Goal: Complete application form: Complete application form

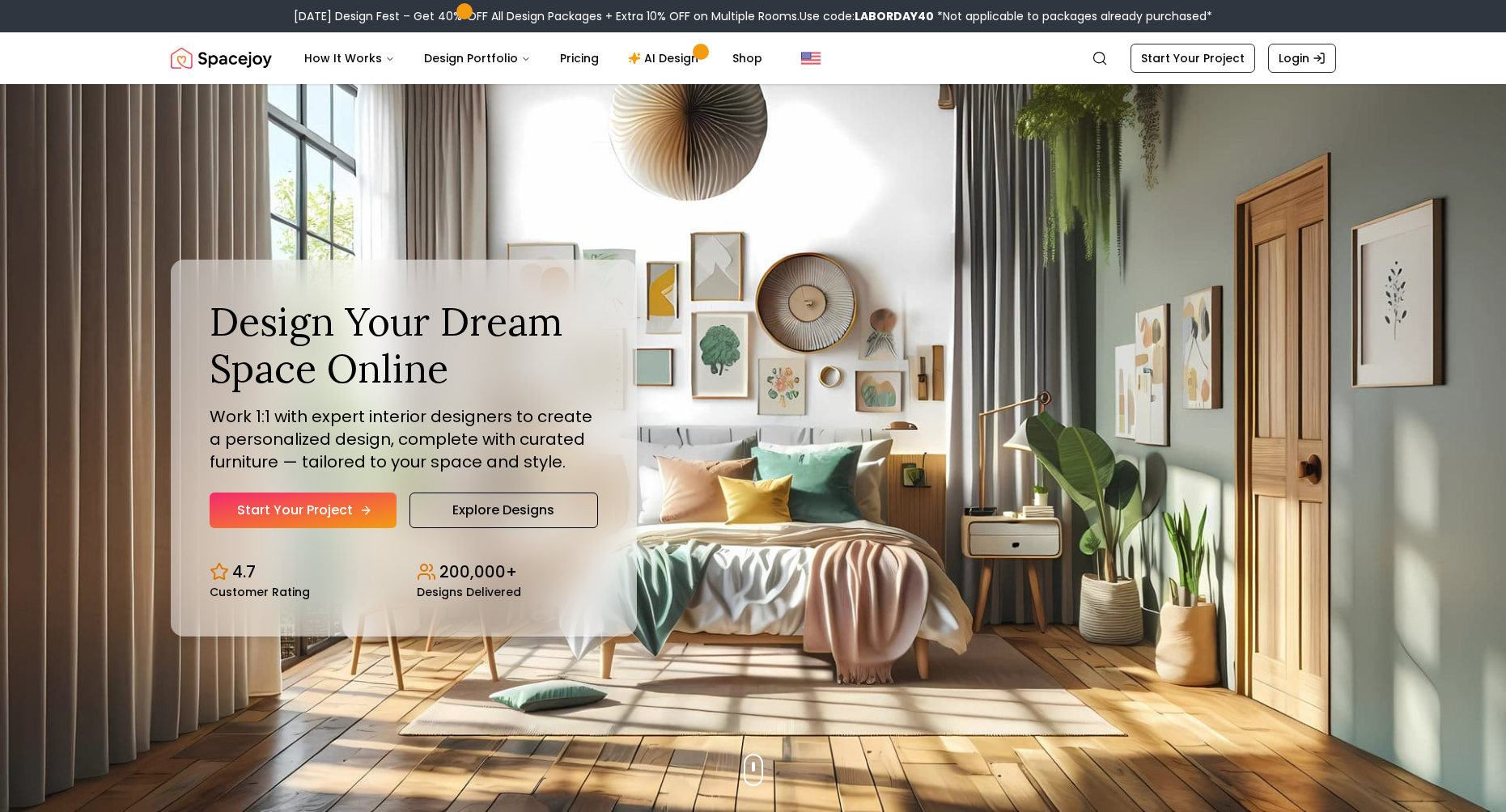
click at [276, 501] on link "Start Your Project" at bounding box center [303, 510] width 187 height 35
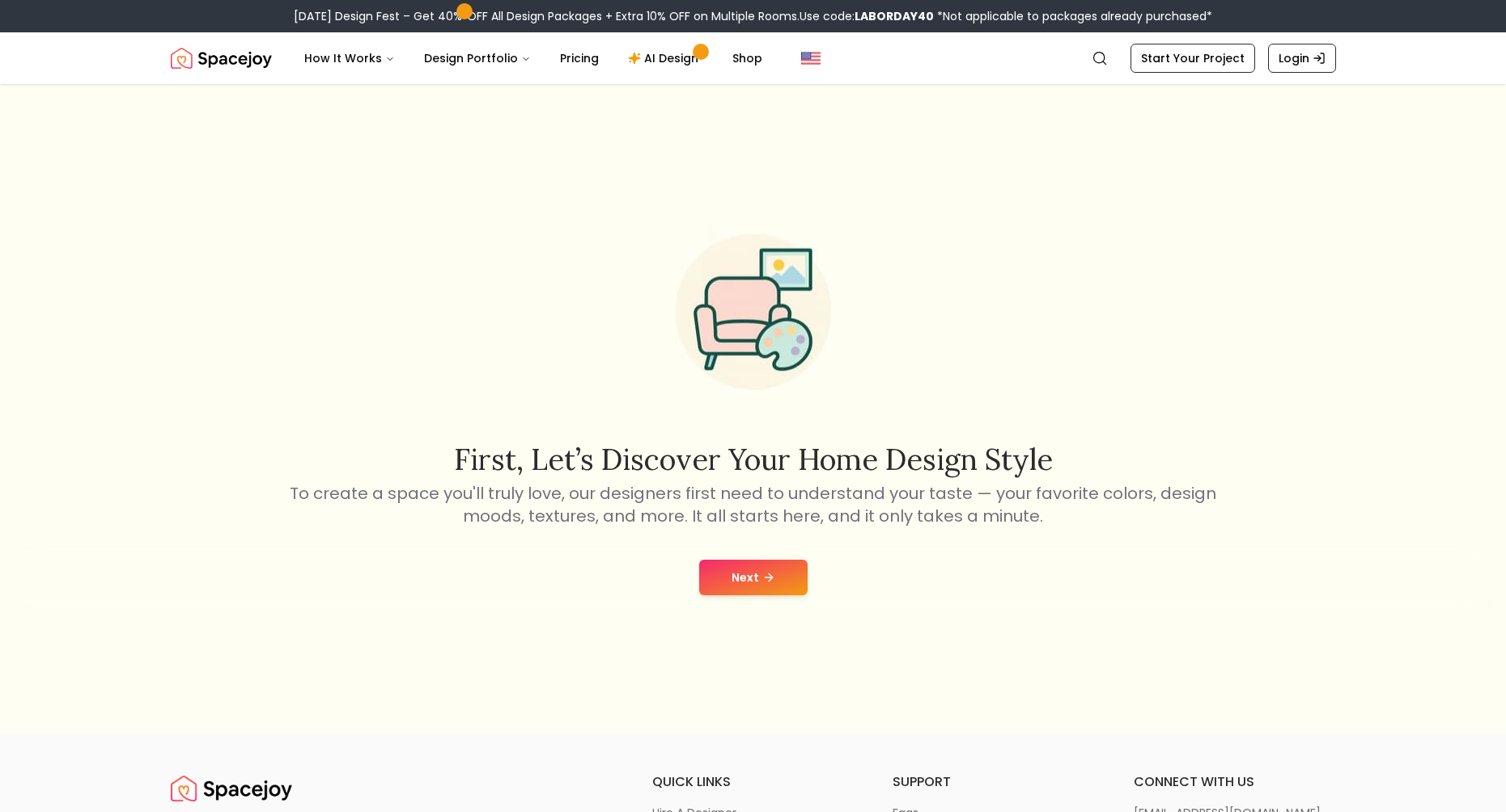
click at [732, 578] on button "Next" at bounding box center [753, 578] width 108 height 35
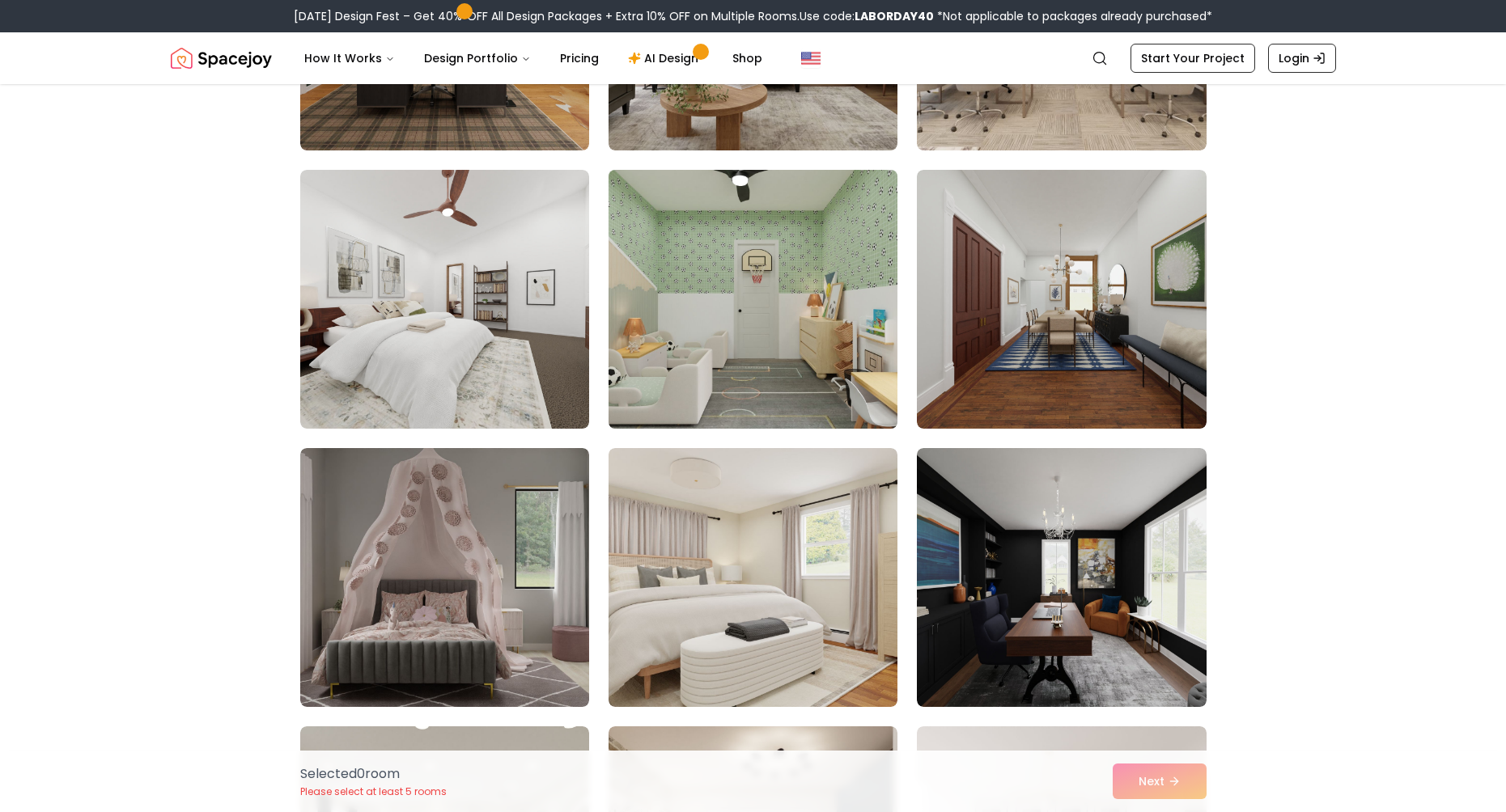
scroll to position [3396, 0]
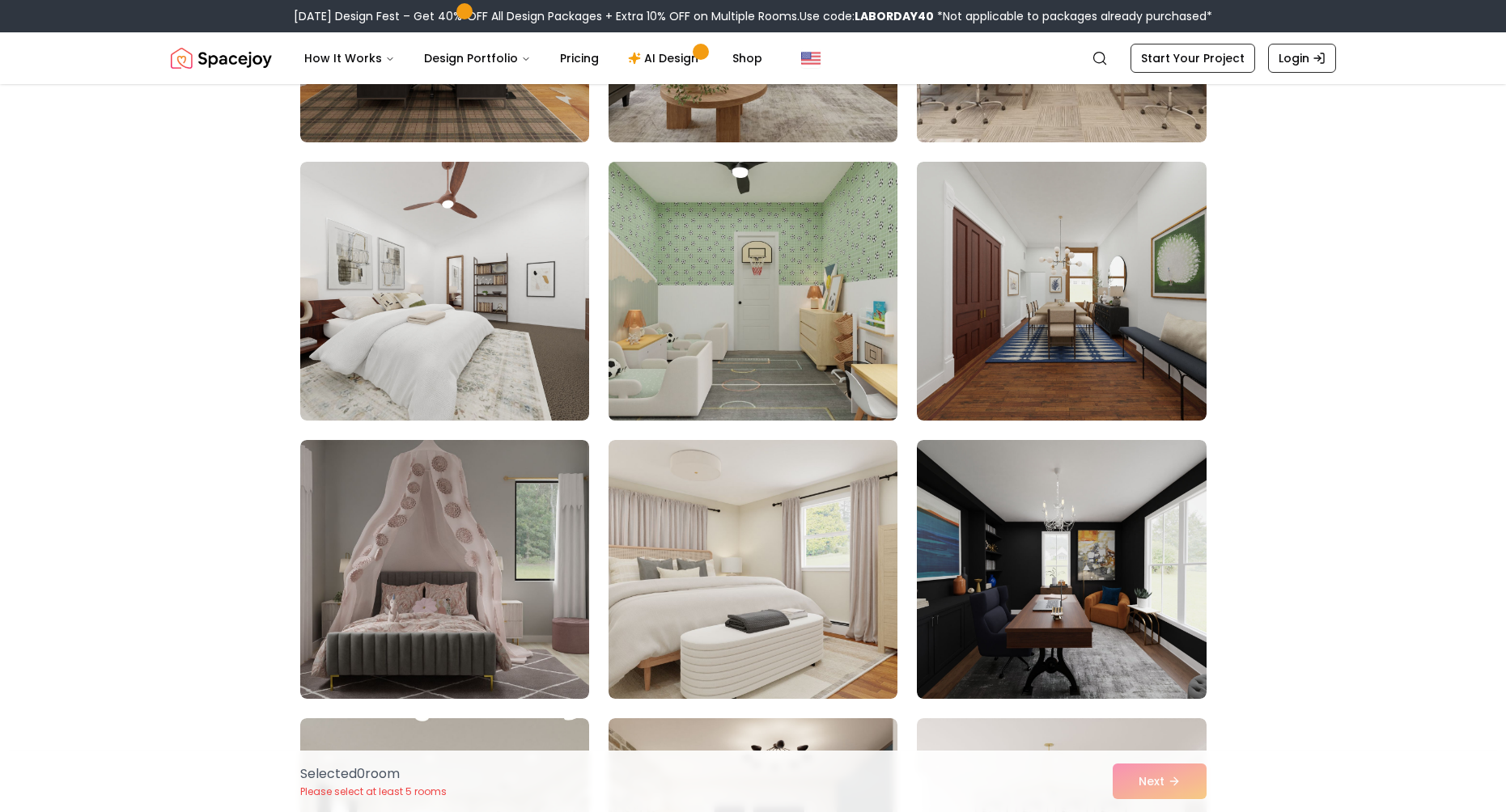
click at [788, 245] on img at bounding box center [753, 291] width 304 height 272
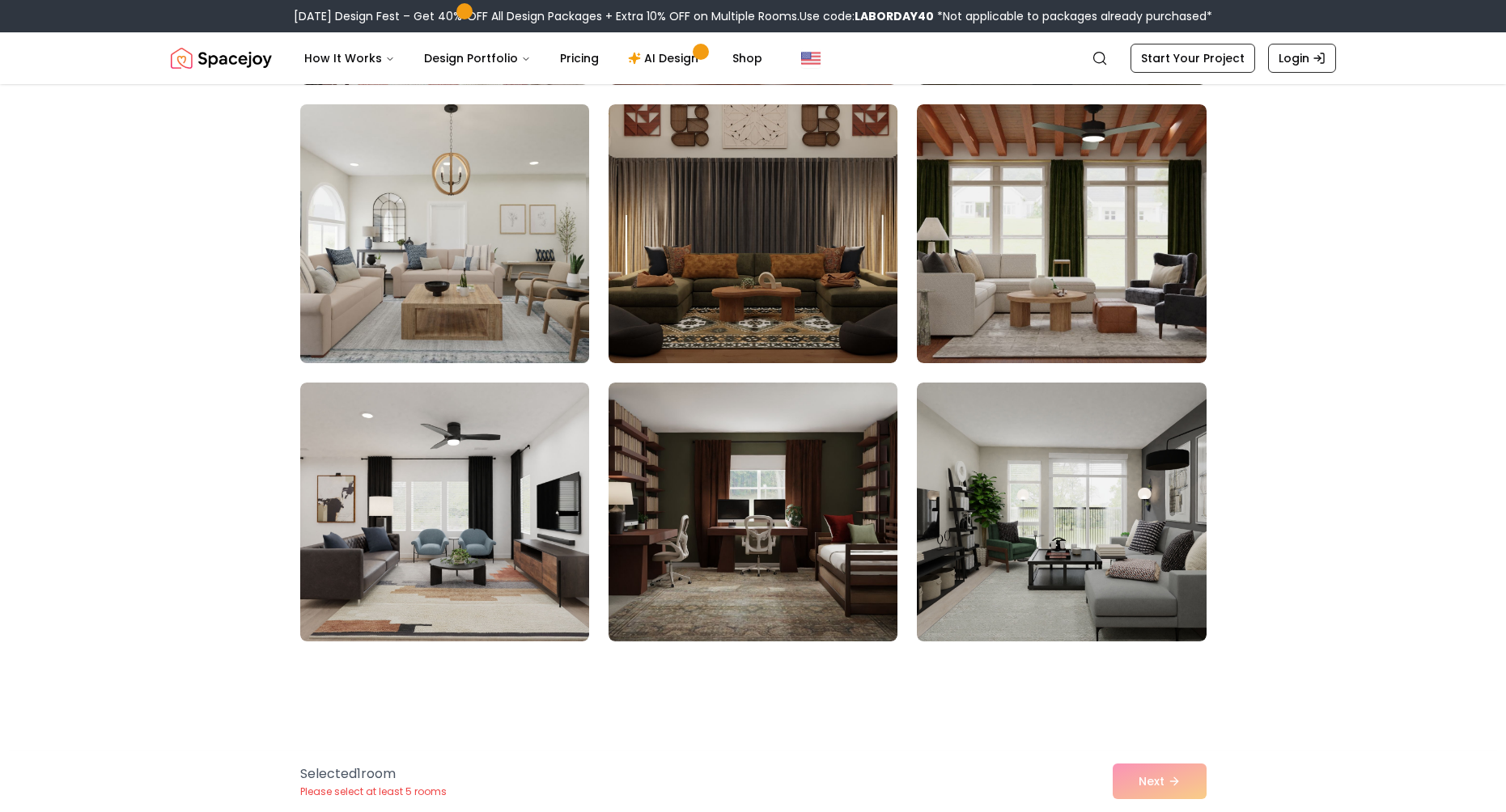
scroll to position [5175, 0]
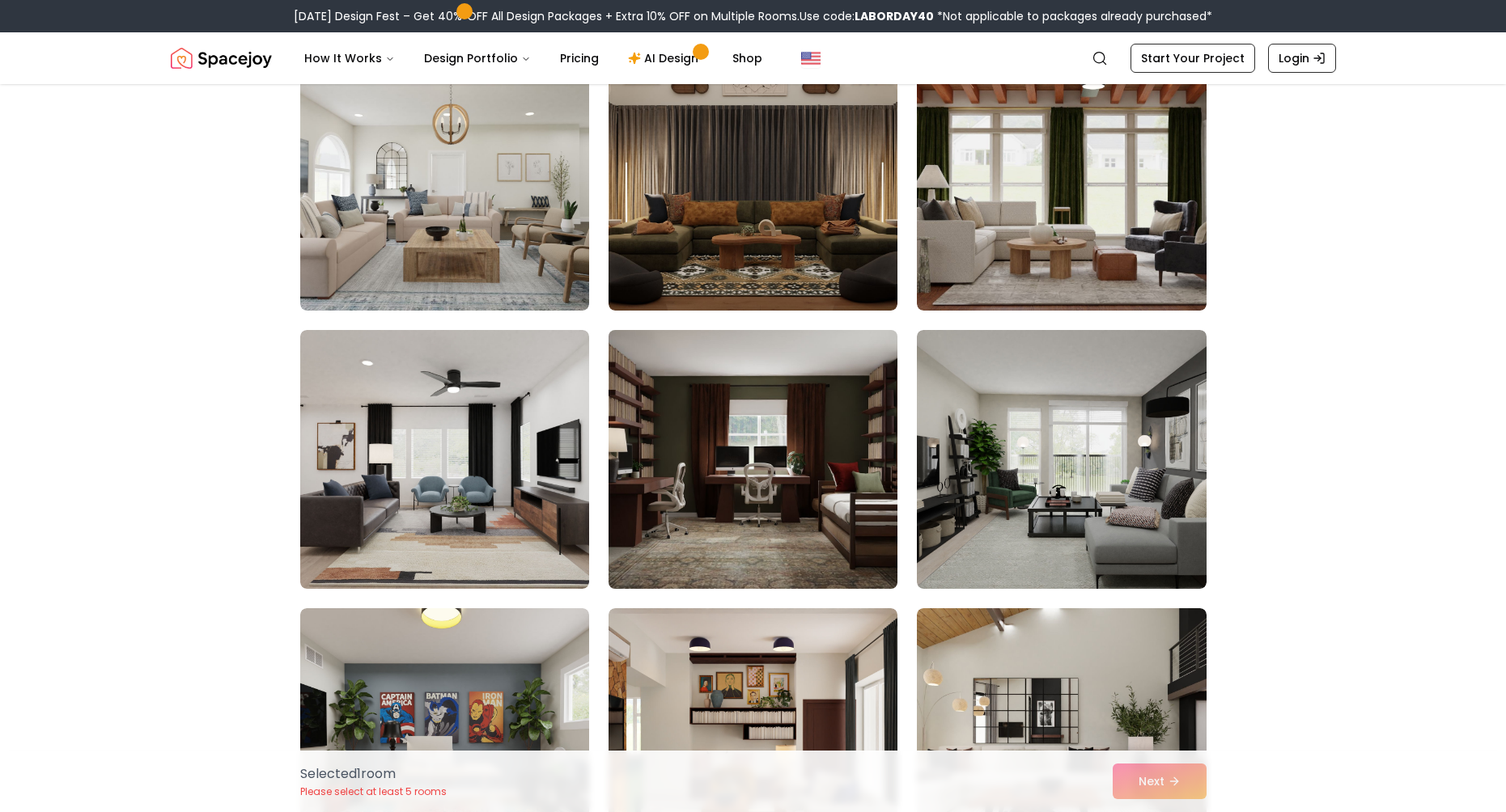
click at [710, 476] on img at bounding box center [753, 460] width 304 height 272
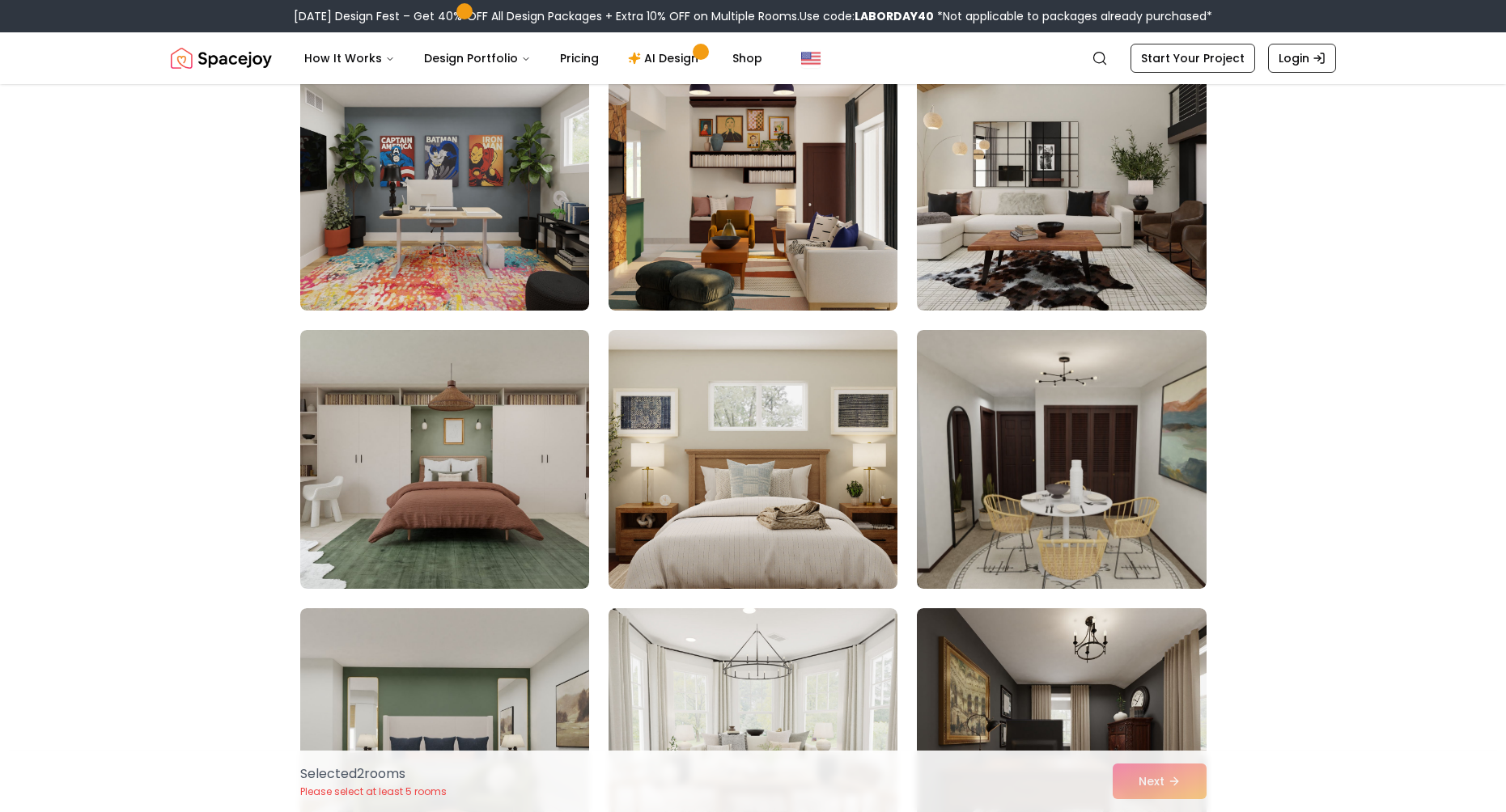
scroll to position [5740, 0]
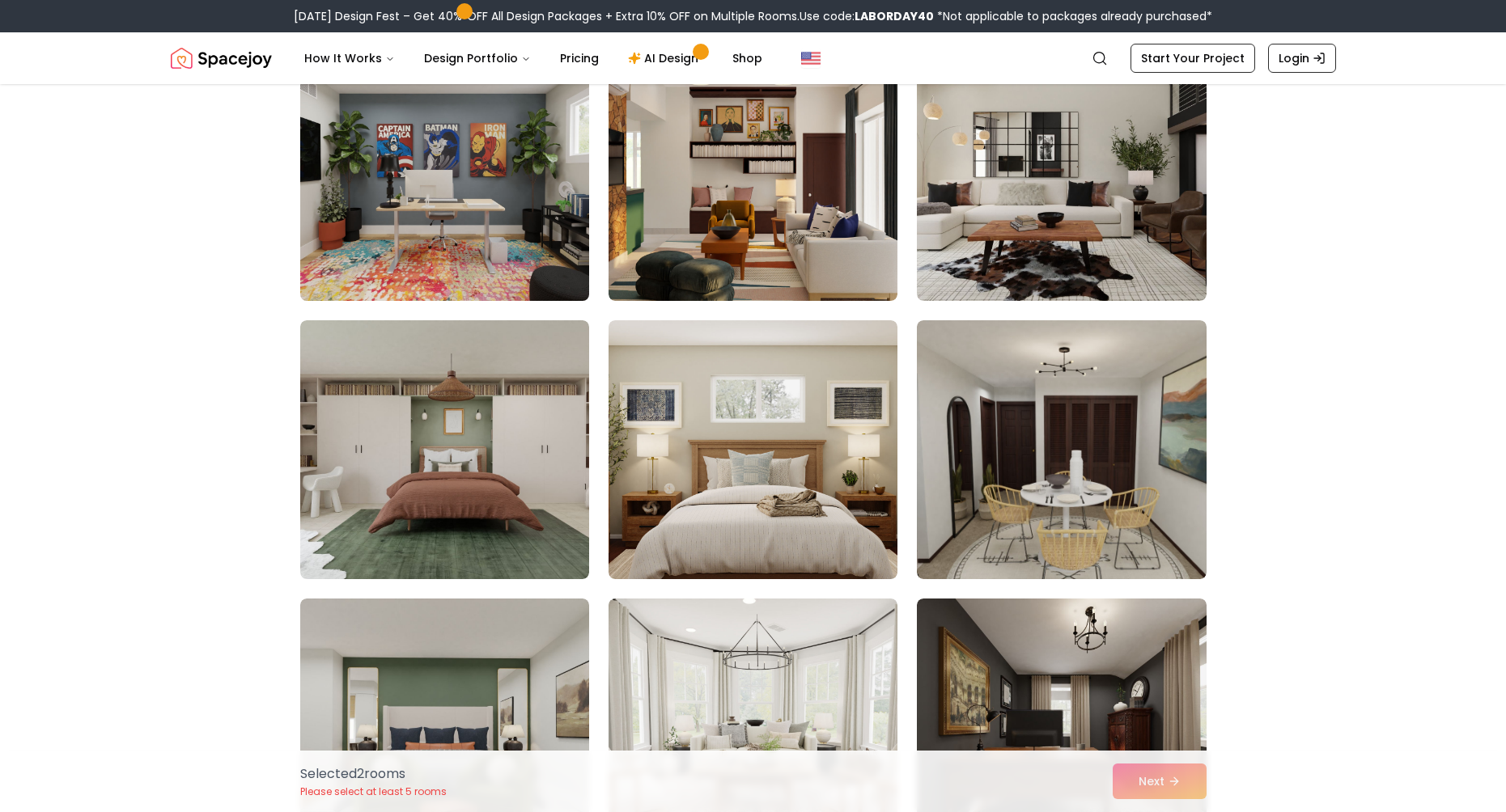
click at [451, 239] on img at bounding box center [445, 171] width 304 height 272
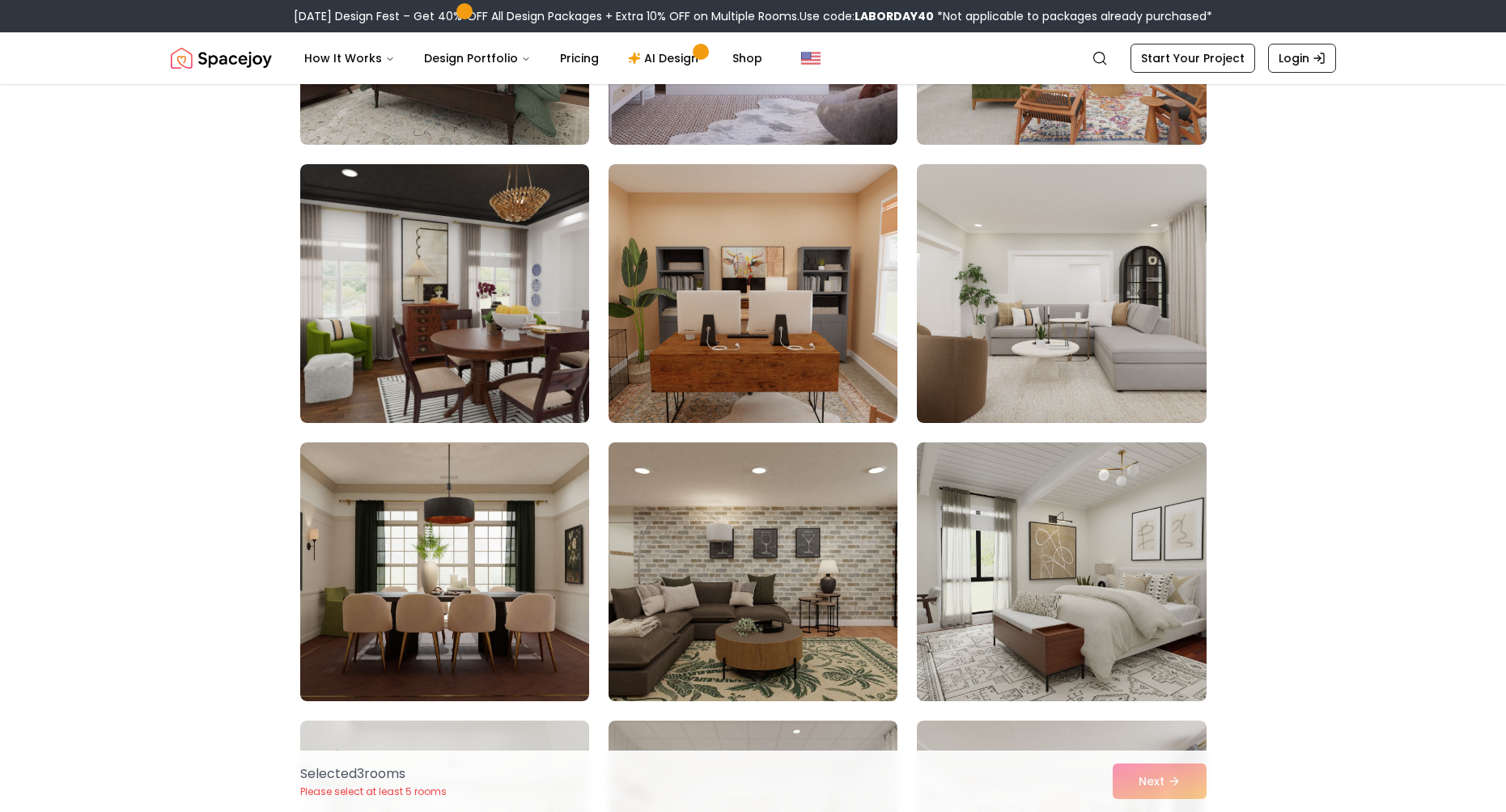
scroll to position [7035, 0]
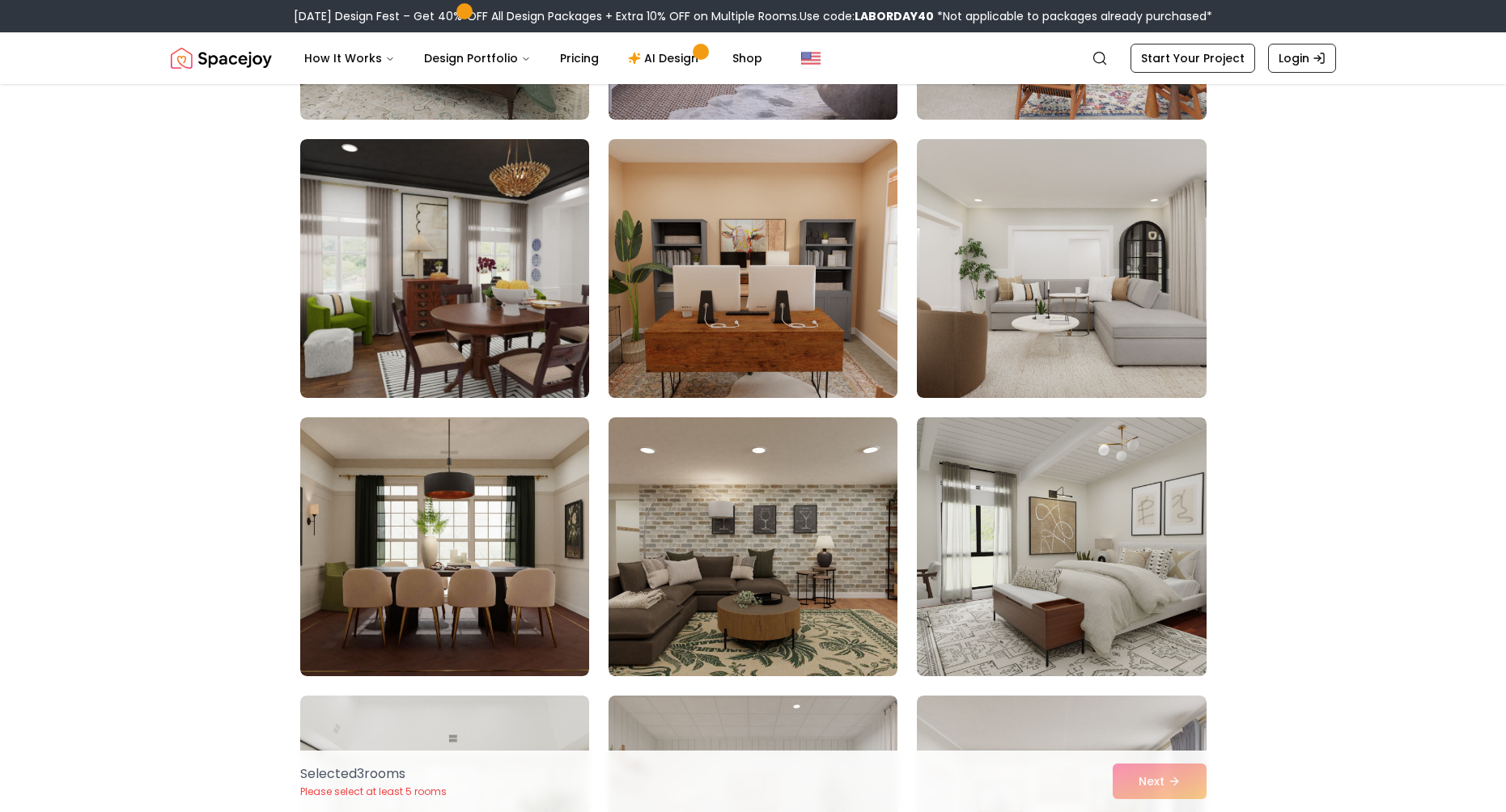
click at [704, 359] on img at bounding box center [753, 268] width 304 height 272
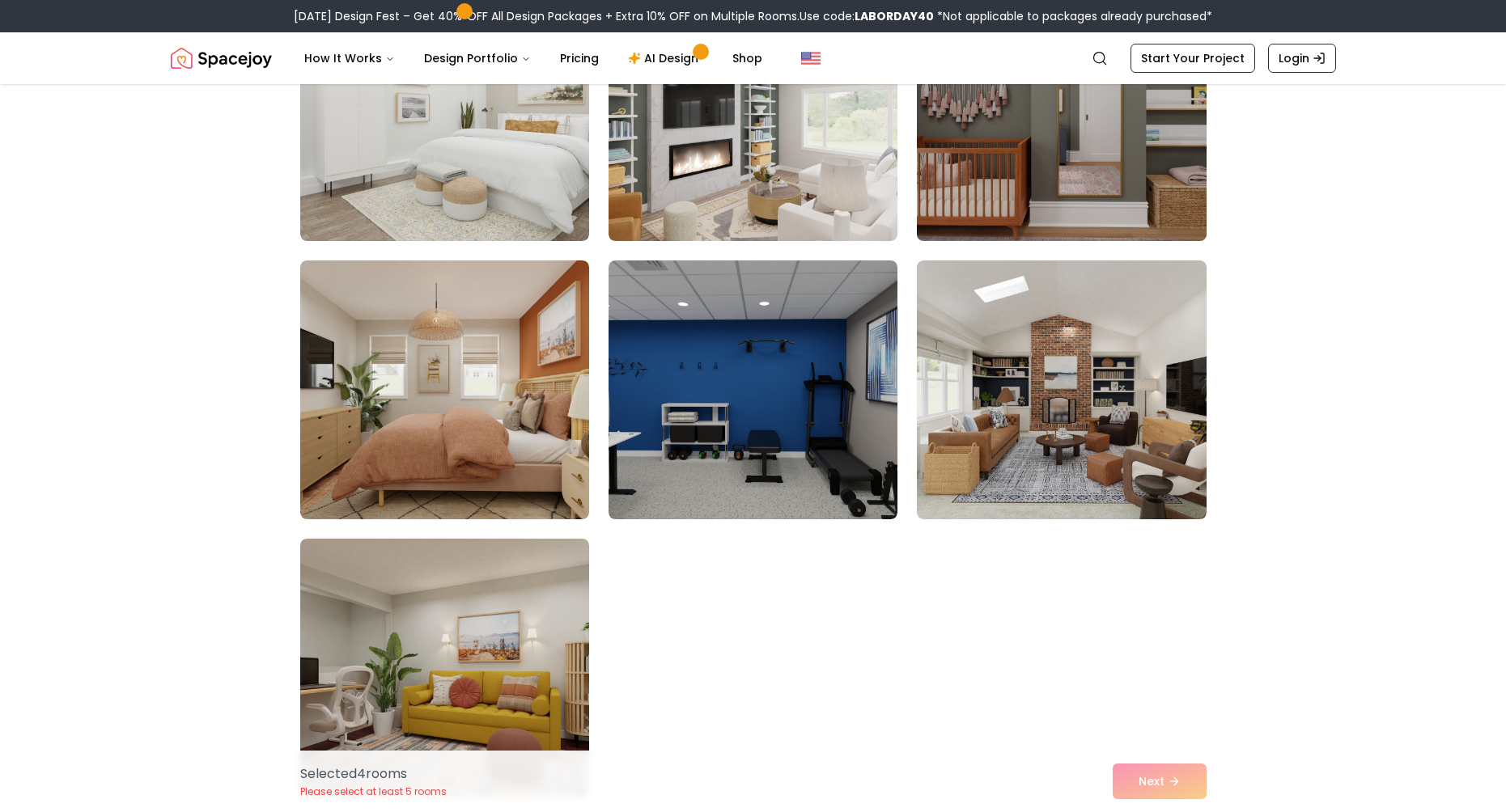
scroll to position [8894, 0]
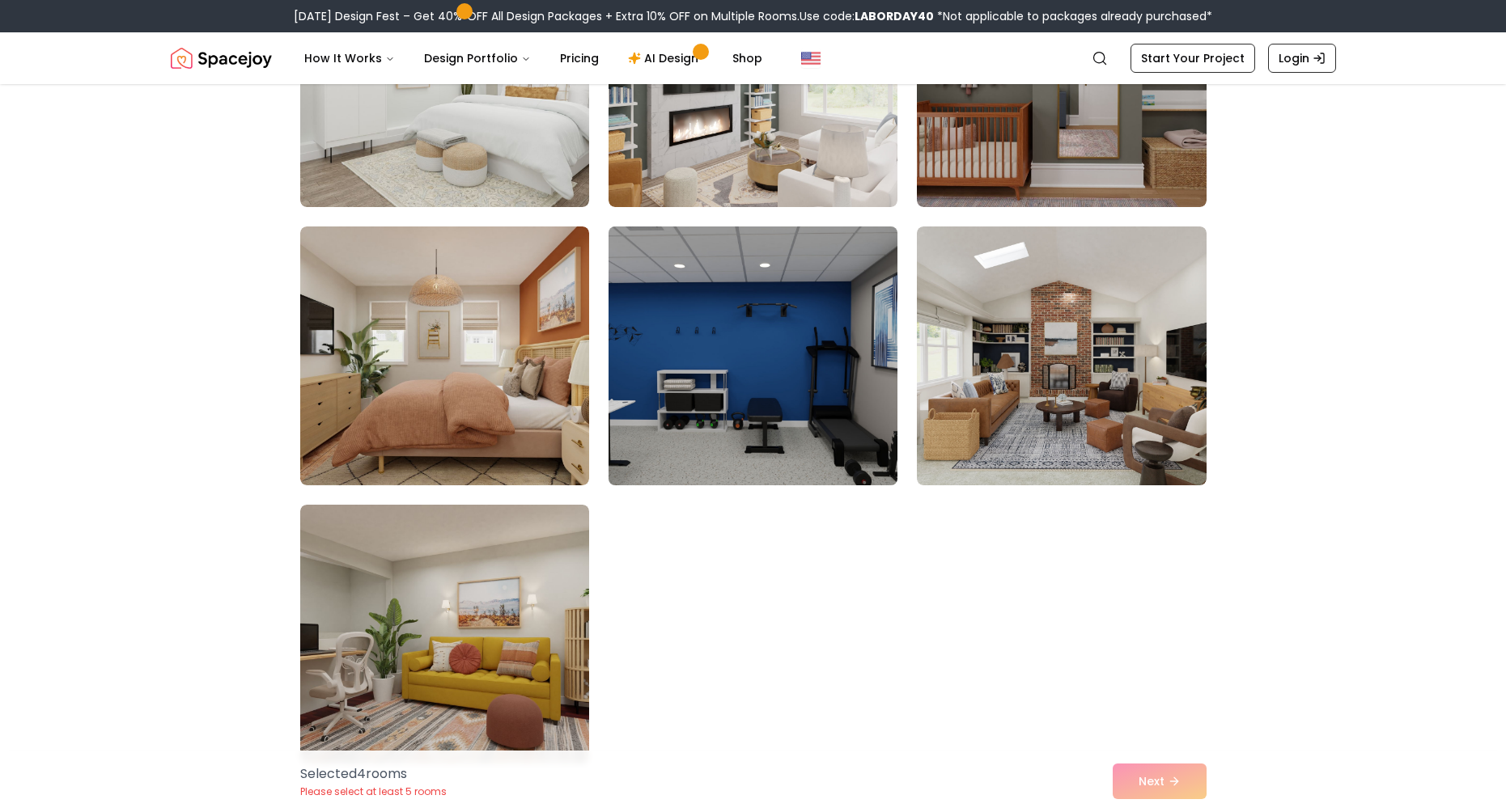
click at [728, 373] on img at bounding box center [753, 356] width 304 height 272
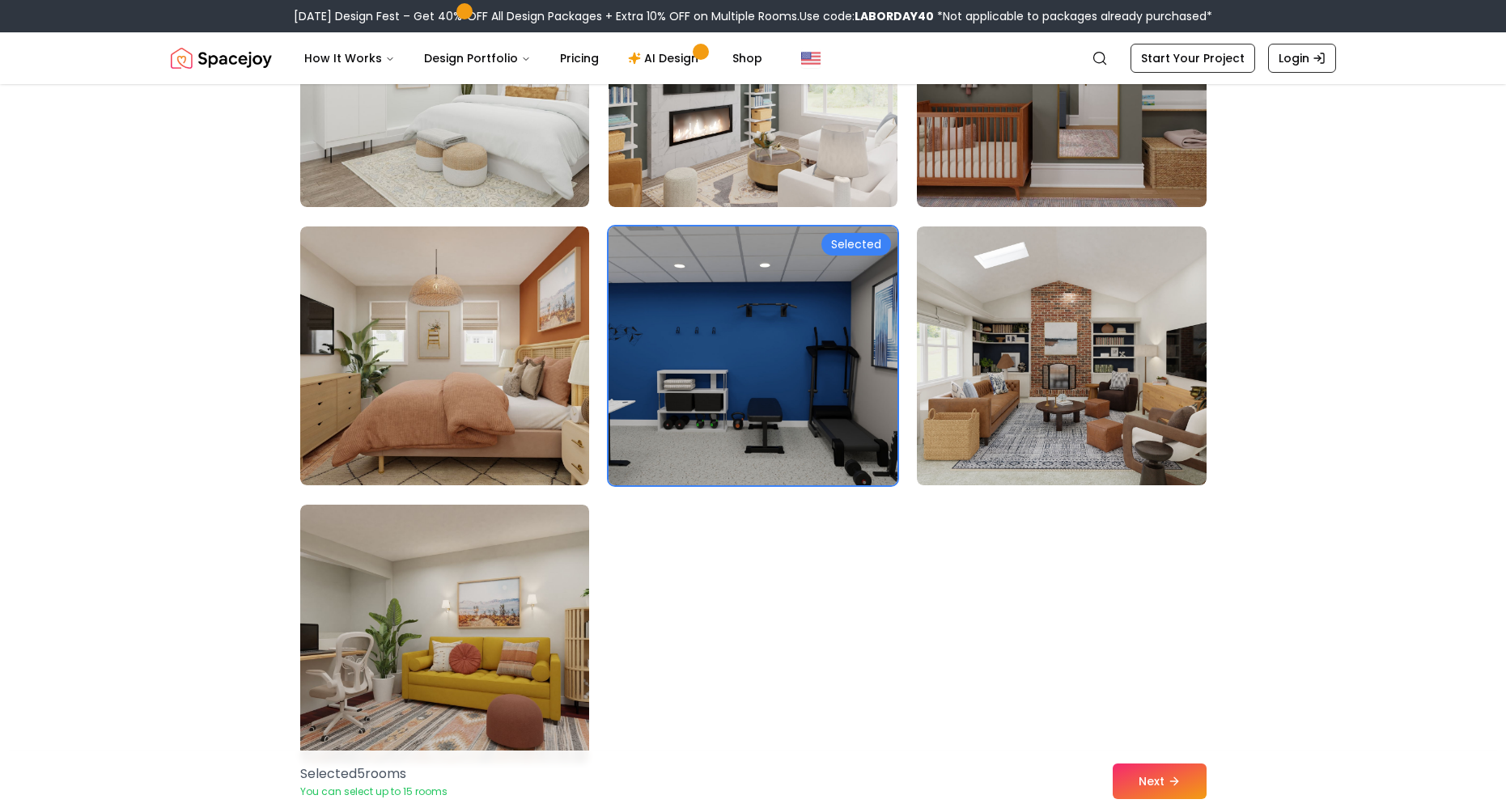
click at [758, 391] on img at bounding box center [753, 356] width 304 height 272
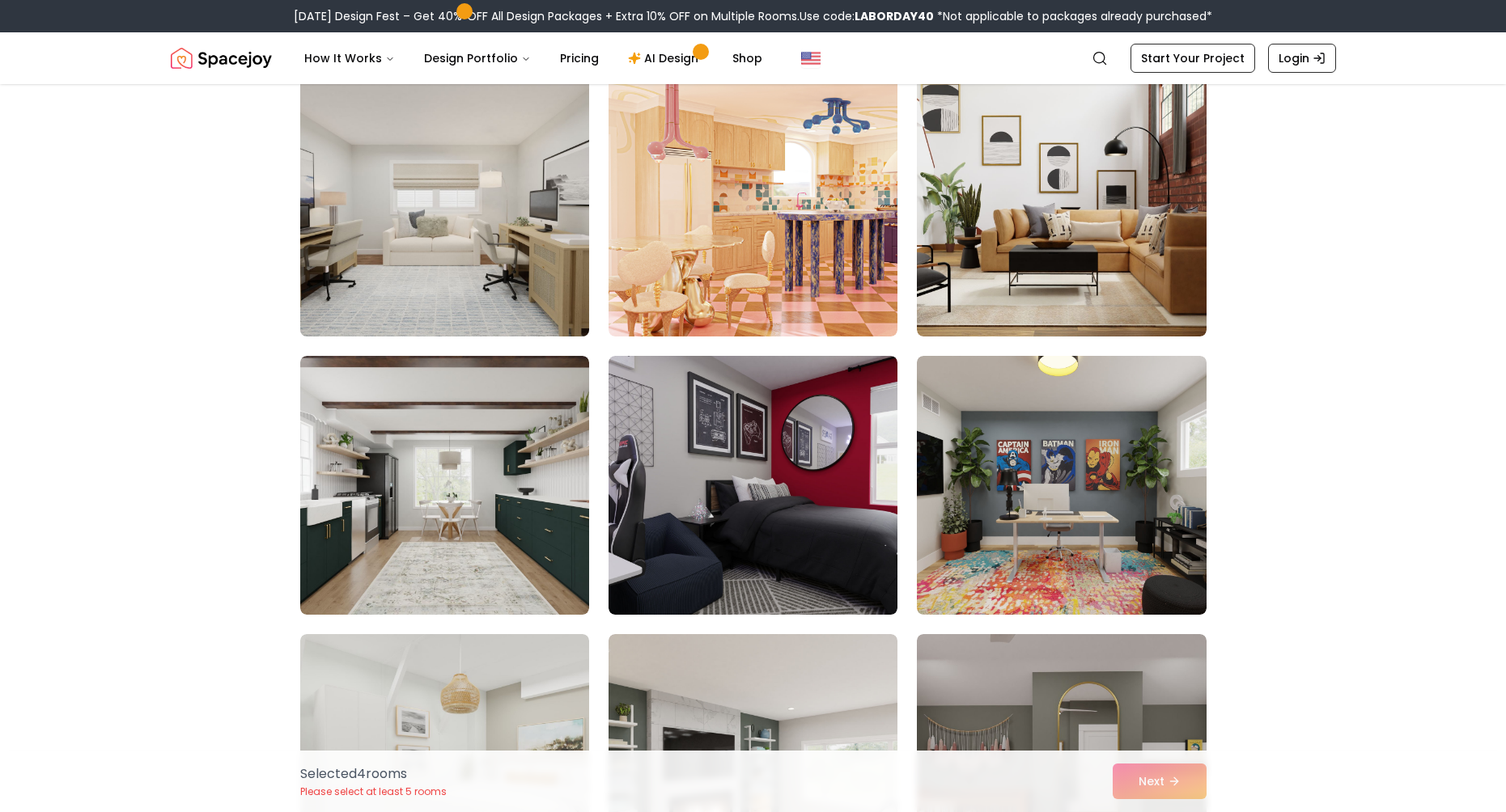
scroll to position [8004, 0]
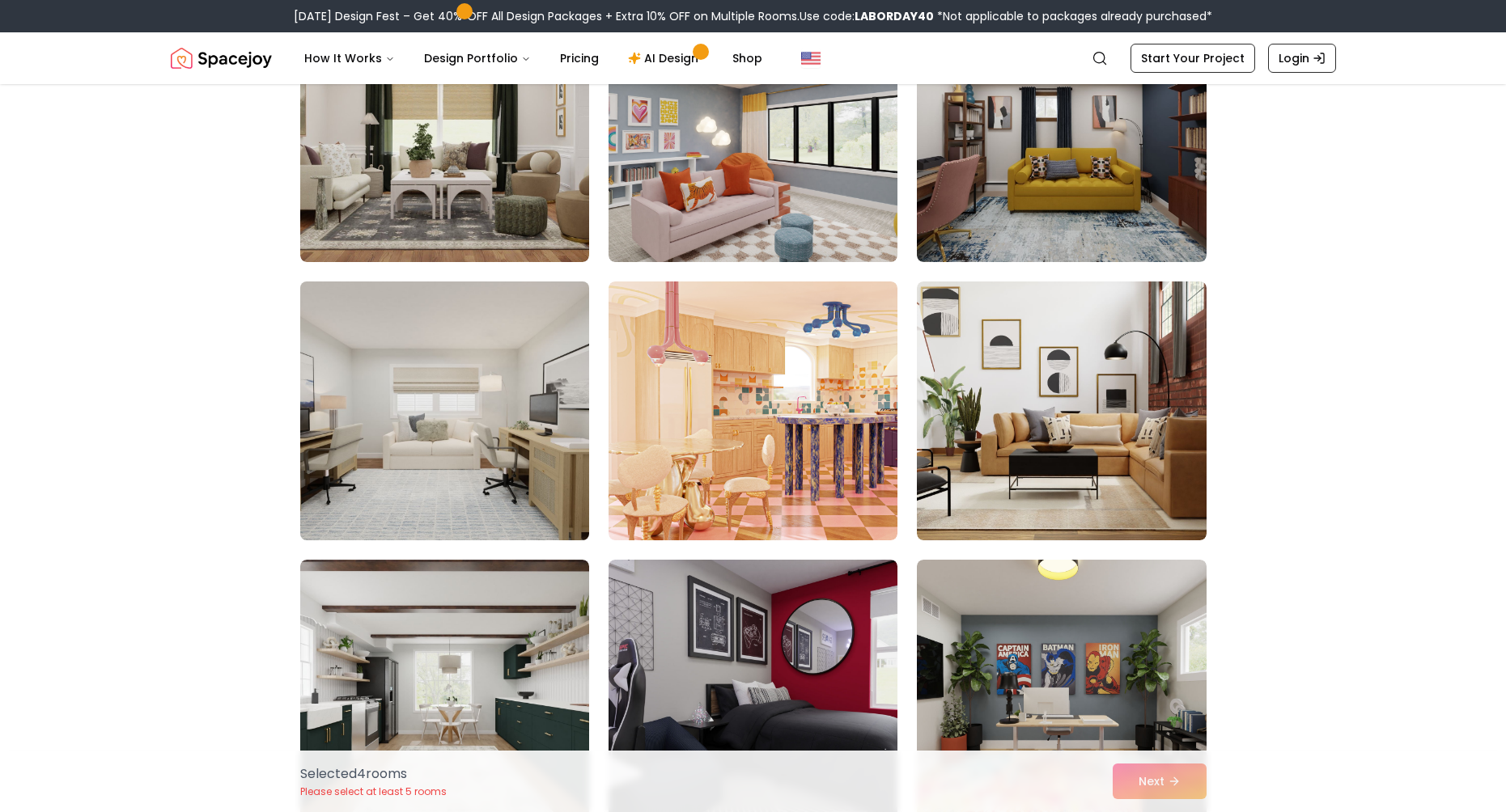
click at [409, 401] on img at bounding box center [445, 411] width 304 height 272
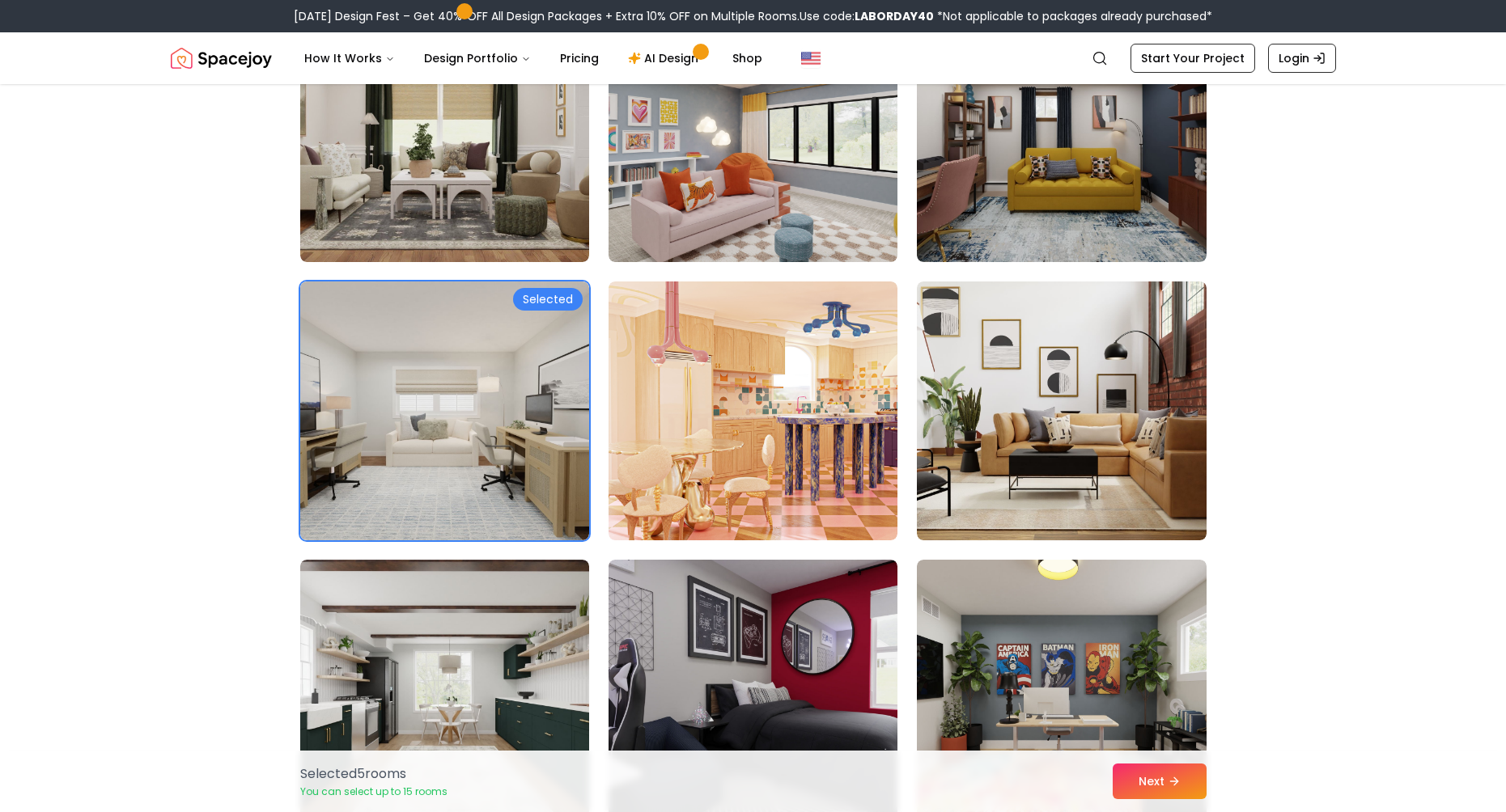
click at [1147, 753] on div "Selected 5 room s You can select up to 15 rooms Next" at bounding box center [753, 781] width 932 height 62
click at [1147, 765] on button "Next" at bounding box center [1159, 781] width 94 height 35
